Goal: Find contact information: Find contact information

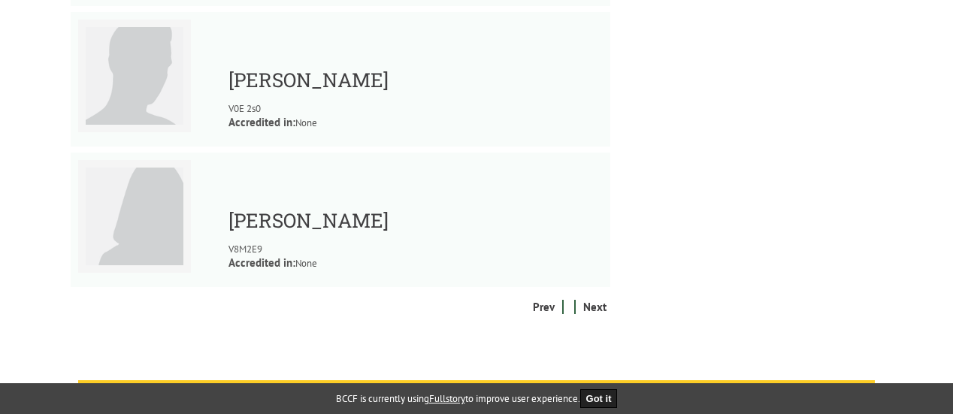
scroll to position [1954, 0]
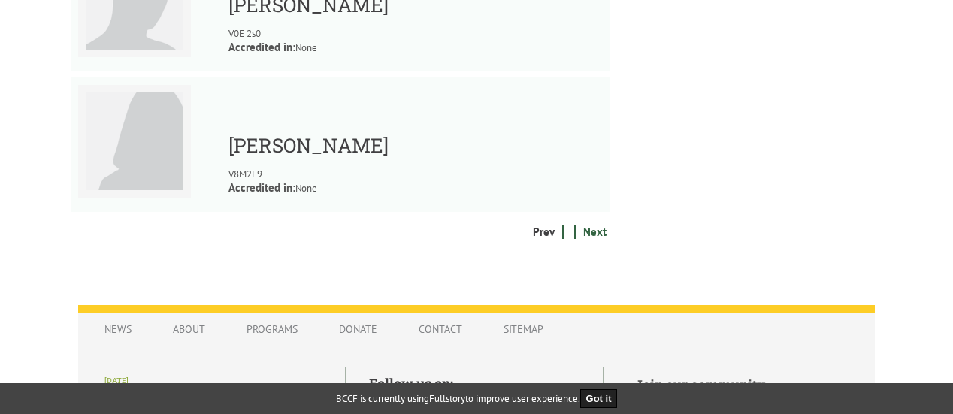
click at [597, 238] on link "Next" at bounding box center [594, 232] width 31 height 14
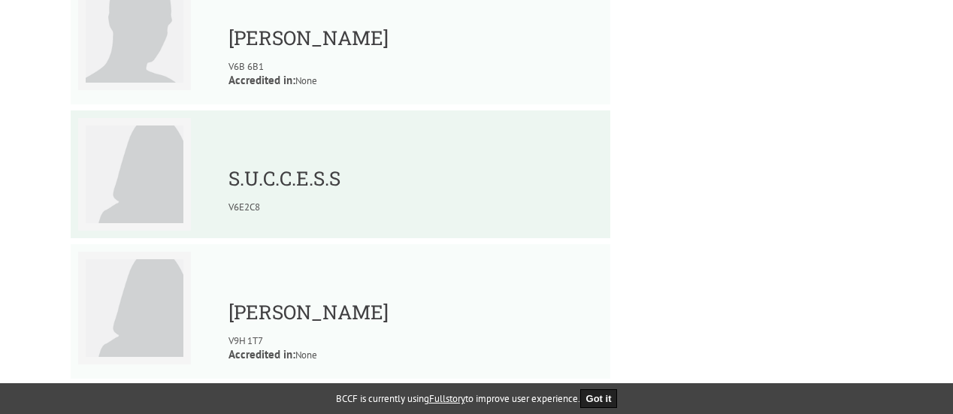
scroll to position [977, 0]
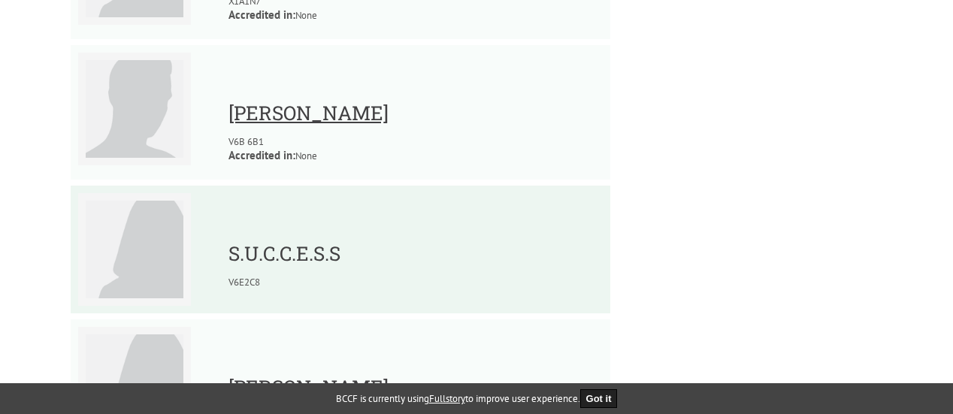
click at [299, 117] on link "Blair Hewitt" at bounding box center [308, 113] width 160 height 26
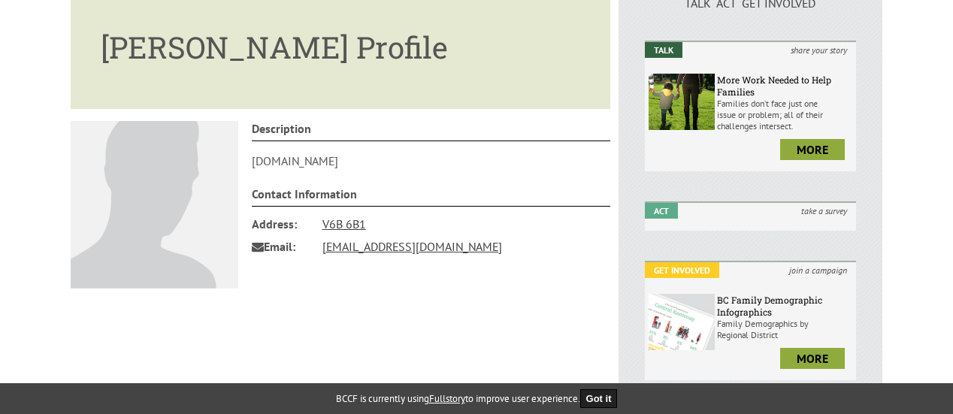
scroll to position [301, 0]
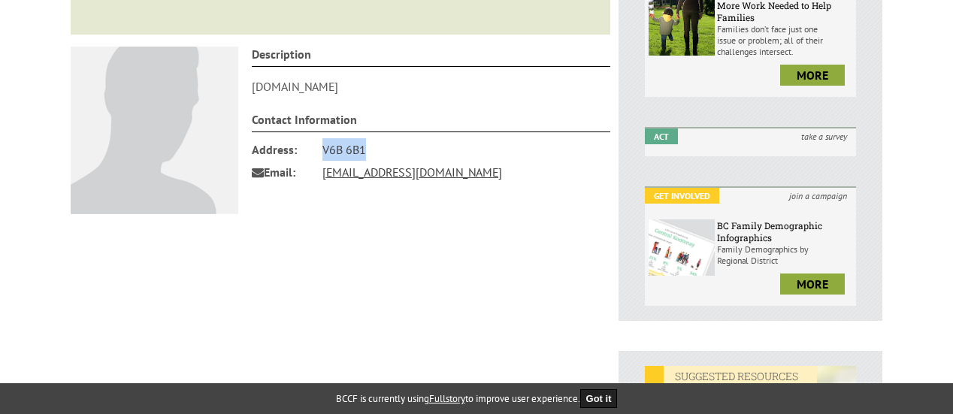
drag, startPoint x: 376, startPoint y: 141, endPoint x: 322, endPoint y: 156, distance: 57.1
click at [322, 156] on li "Address V6B 6B1" at bounding box center [431, 149] width 359 height 23
copy link "V6B 6B1"
